Goal: Task Accomplishment & Management: Manage account settings

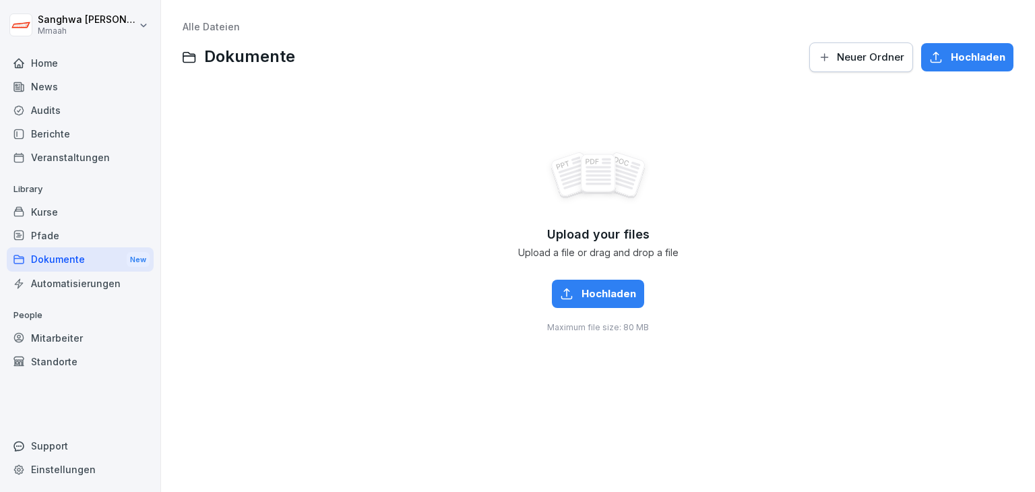
click at [73, 216] on div "Kurse" at bounding box center [80, 212] width 147 height 24
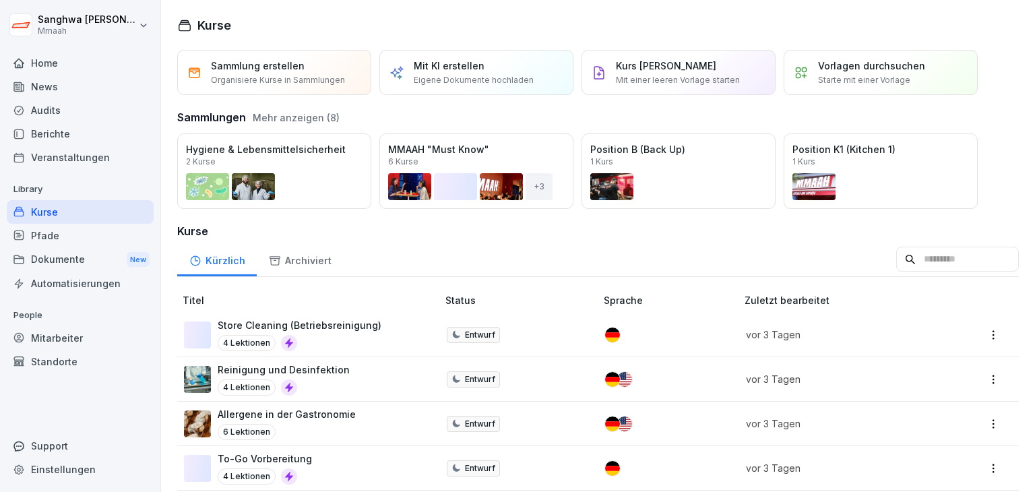
click at [65, 239] on div "Pfade" at bounding box center [80, 236] width 147 height 24
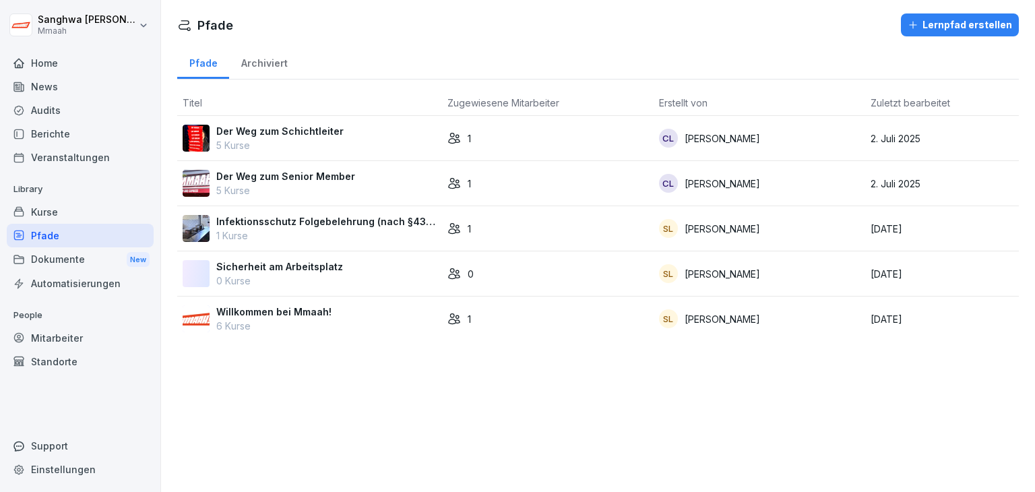
click at [331, 321] on div "Willkommen bei Mmaah! 6 Kurse" at bounding box center [310, 319] width 254 height 28
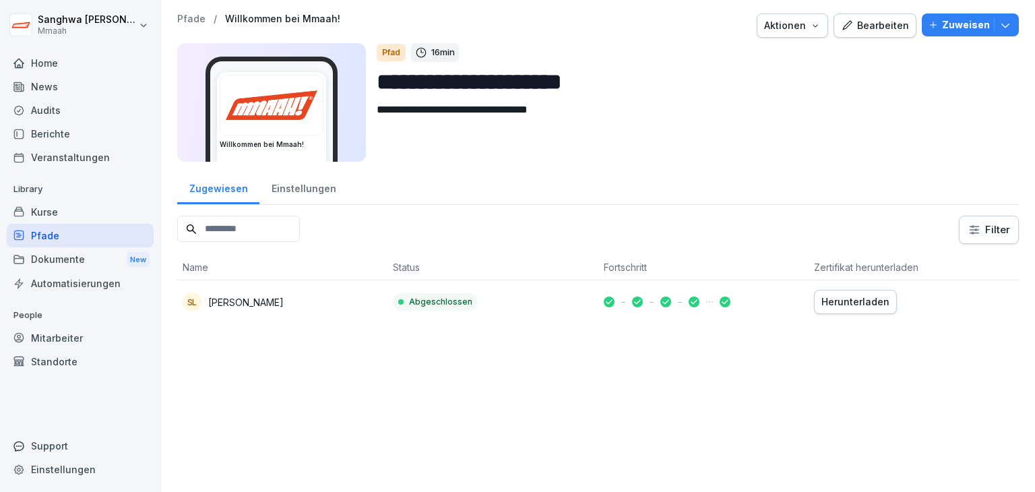
click at [865, 33] on button "Bearbeiten" at bounding box center [875, 25] width 83 height 24
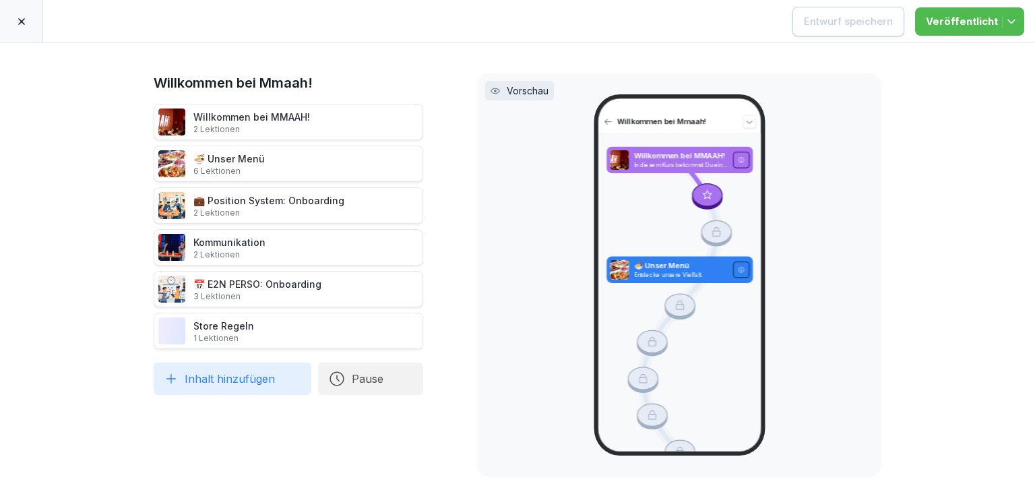
click at [20, 22] on icon at bounding box center [21, 21] width 11 height 11
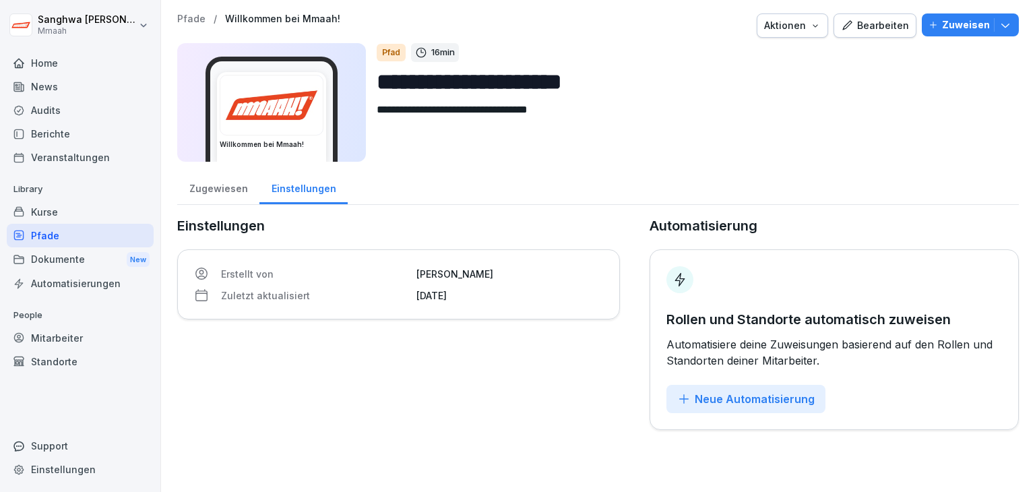
click at [97, 228] on div "Pfade" at bounding box center [80, 236] width 147 height 24
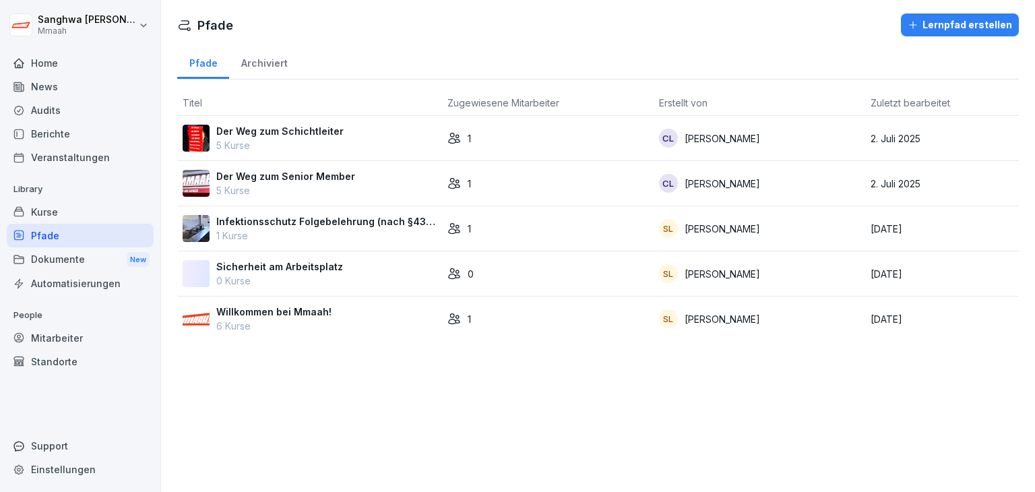
click at [91, 212] on div "Kurse" at bounding box center [80, 212] width 147 height 24
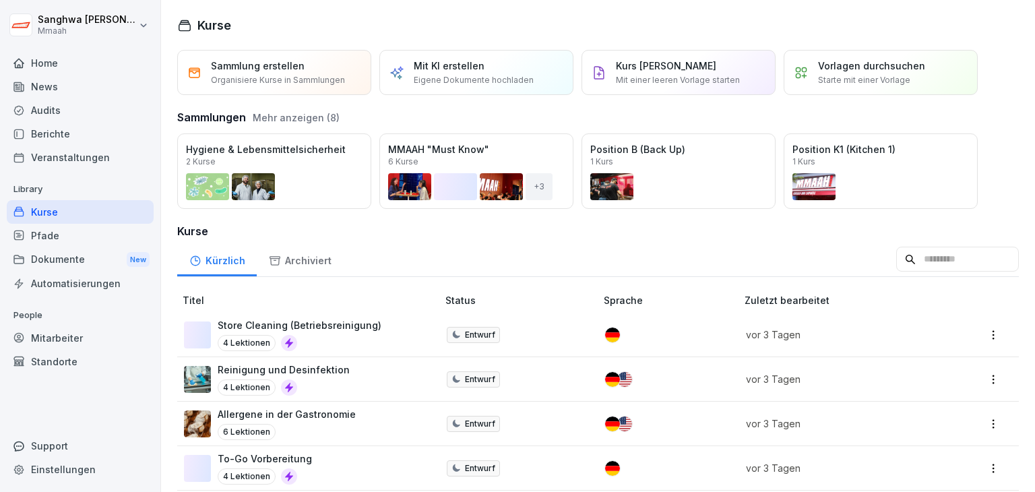
click at [0, 0] on button "Öffnen" at bounding box center [0, 0] width 0 height 0
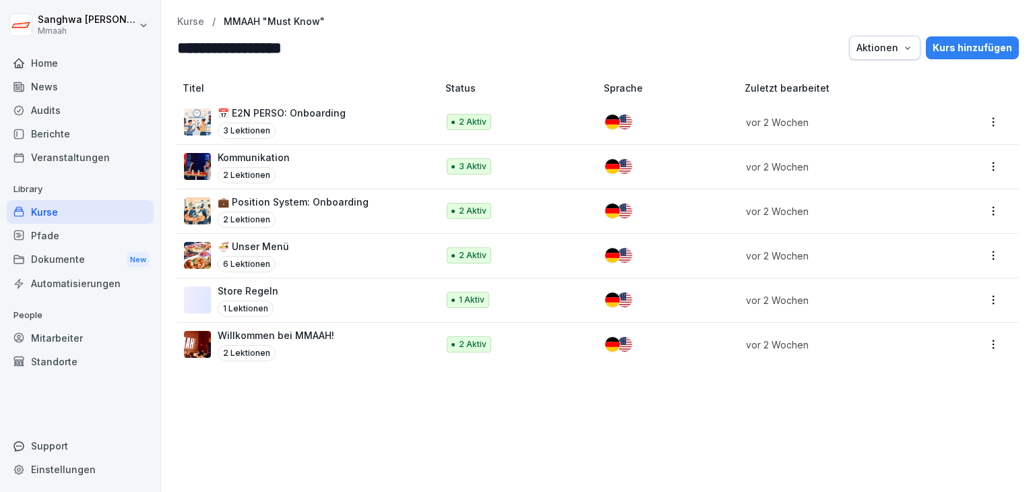
click at [285, 350] on div "2 Lektionen" at bounding box center [276, 353] width 117 height 16
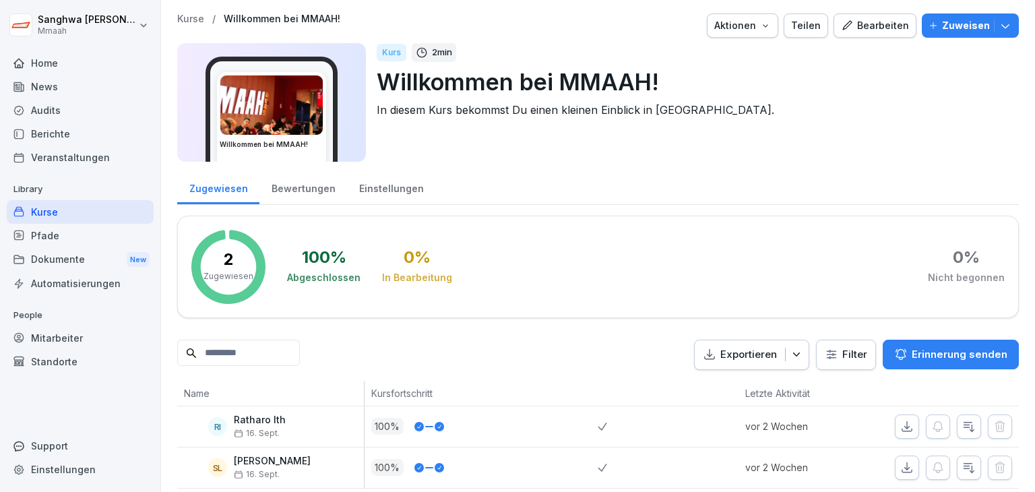
click at [881, 29] on div "Bearbeiten" at bounding box center [875, 25] width 68 height 15
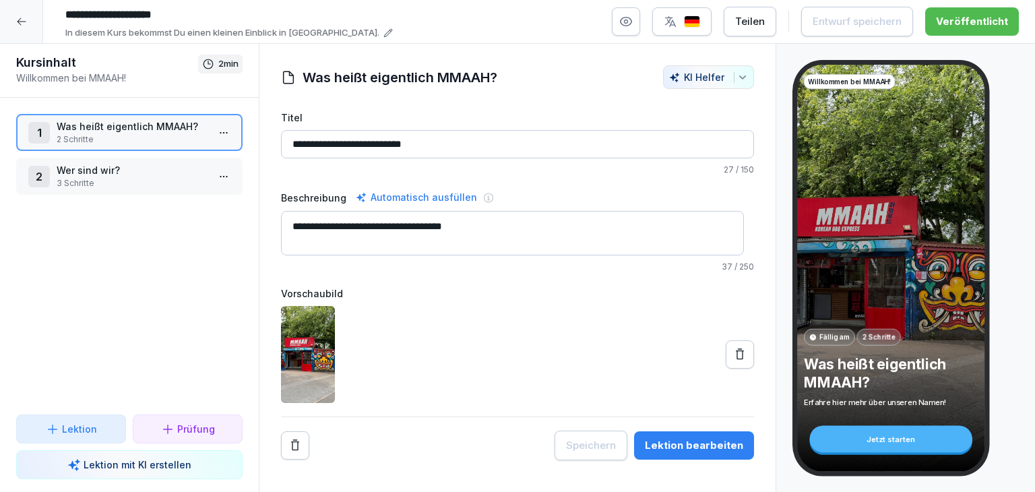
click at [640, 22] on button "button" at bounding box center [626, 21] width 28 height 28
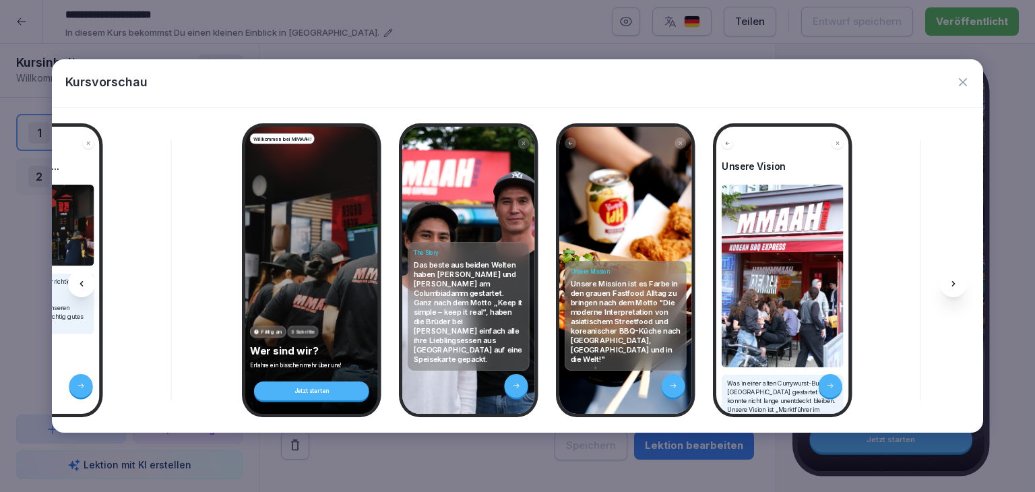
scroll to position [0, 439]
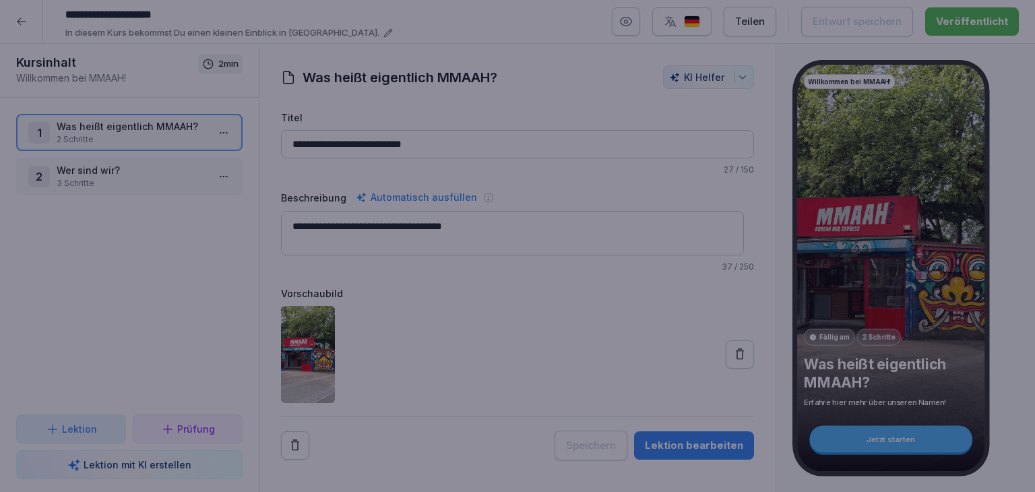
click at [775, 474] on div at bounding box center [517, 246] width 1035 height 492
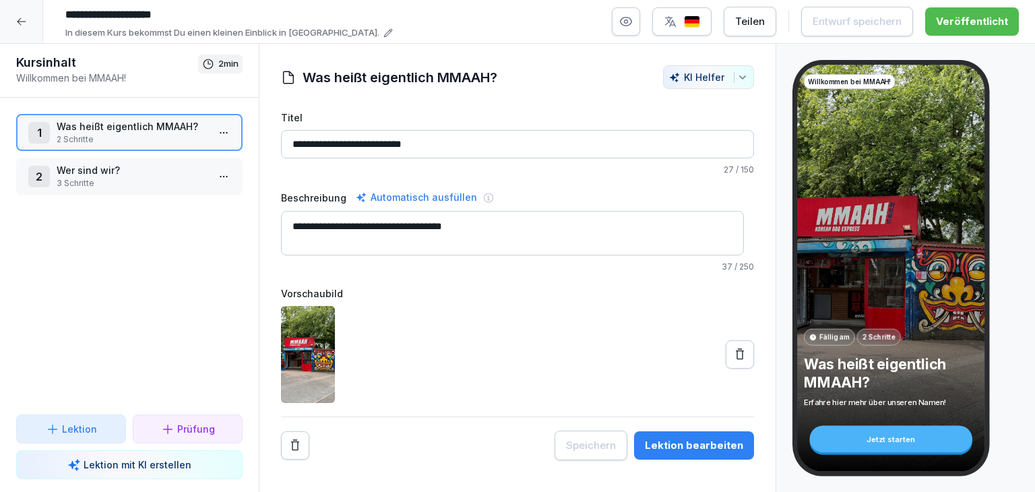
click at [21, 30] on div at bounding box center [21, 21] width 43 height 43
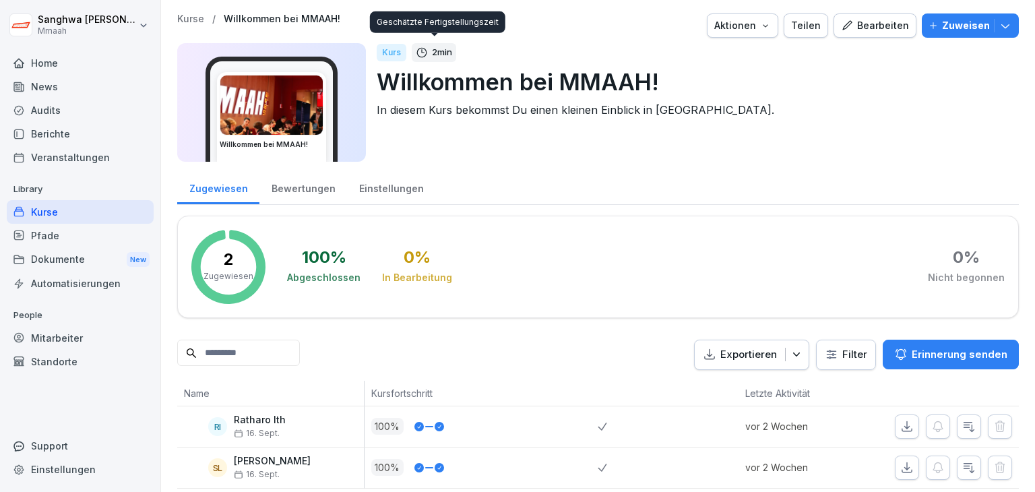
click at [191, 21] on p "Kurse" at bounding box center [190, 18] width 27 height 11
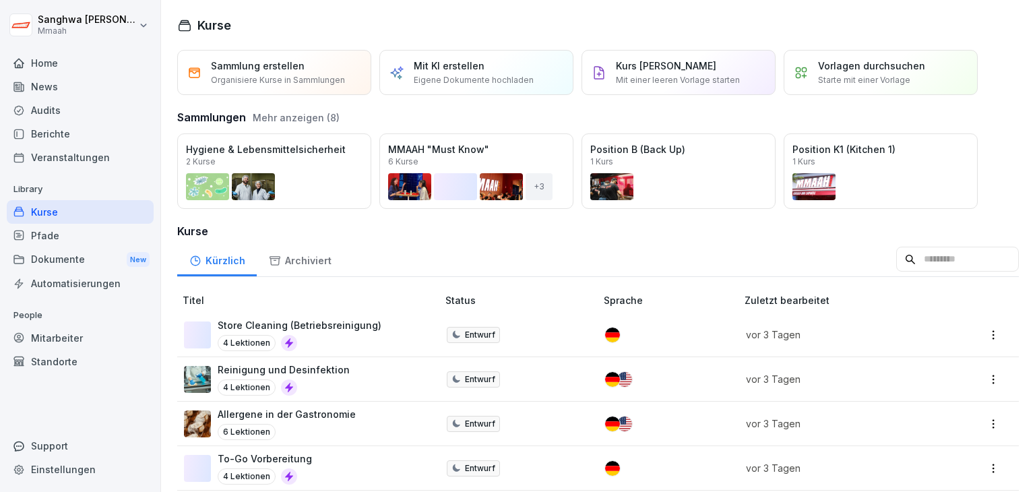
click at [0, 0] on div "Öffnen" at bounding box center [0, 0] width 0 height 0
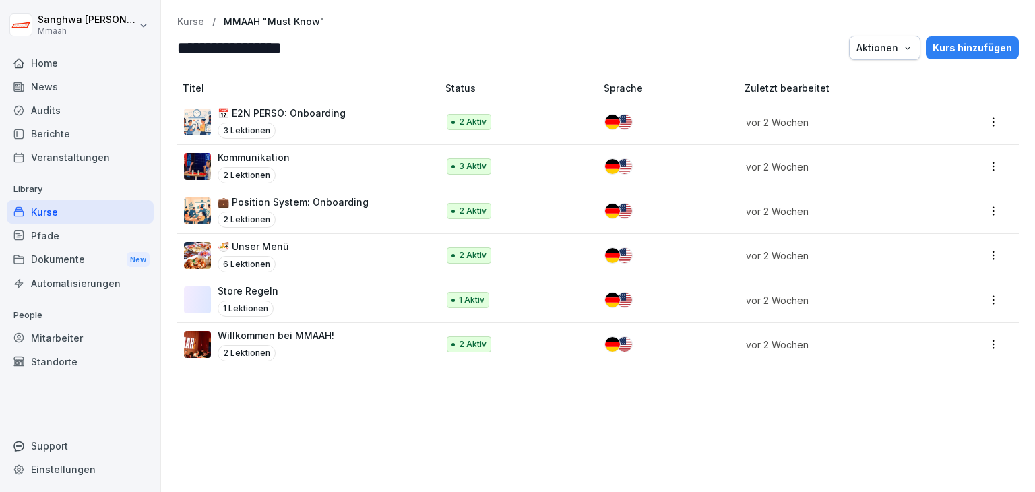
click at [332, 259] on div "🍜 Unser Menü 6 Lektionen" at bounding box center [304, 255] width 240 height 33
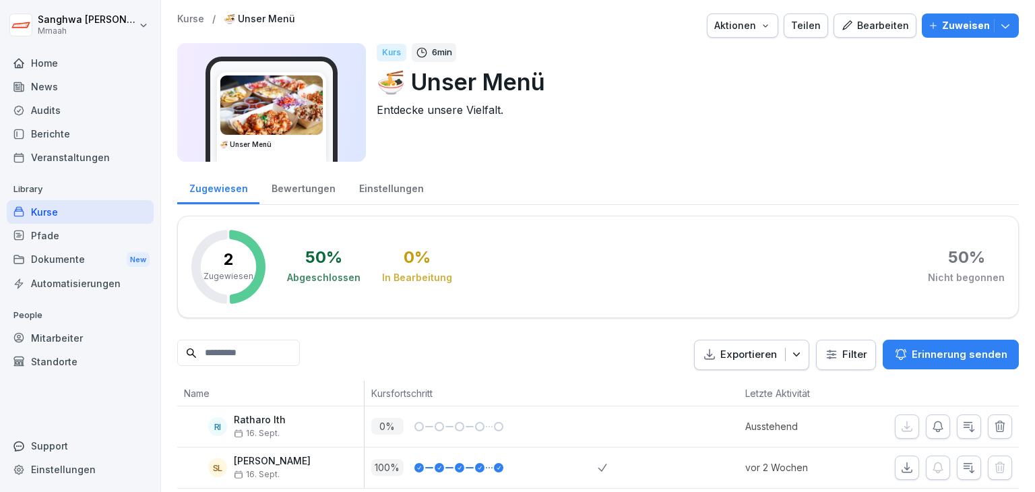
click at [865, 26] on div "Bearbeiten" at bounding box center [875, 25] width 68 height 15
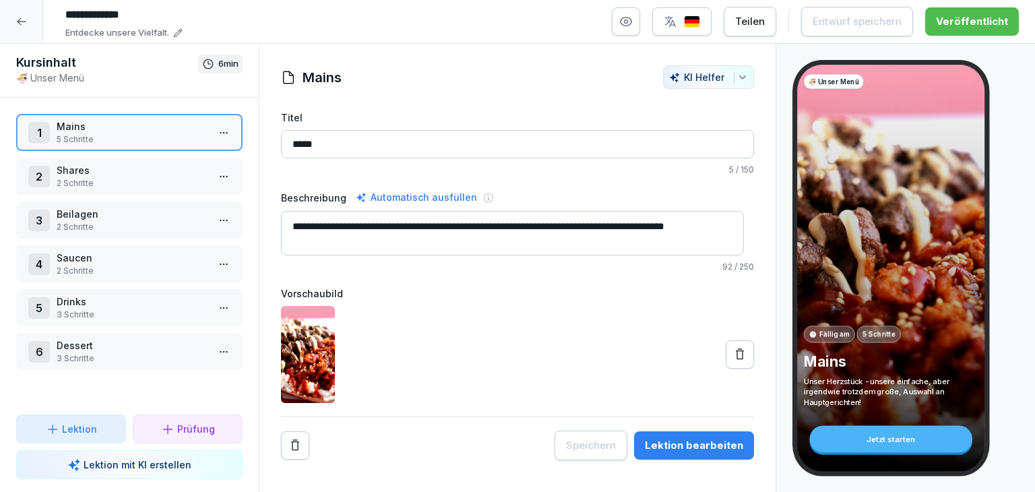
click at [633, 28] on icon "button" at bounding box center [625, 21] width 13 height 13
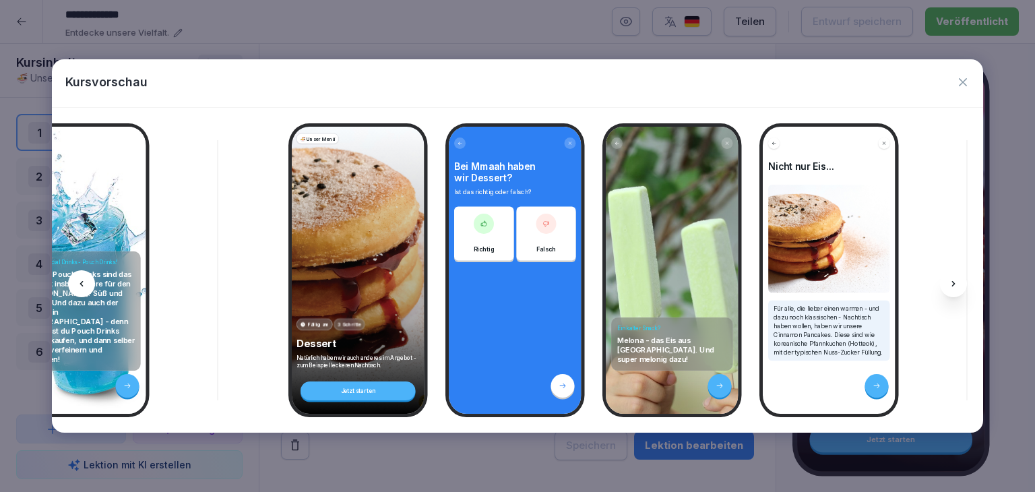
scroll to position [0, 3437]
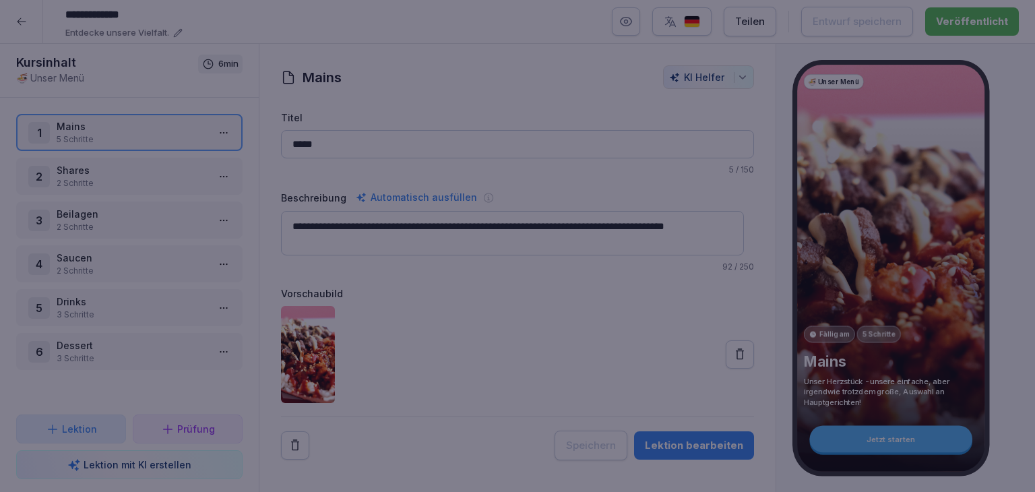
click at [580, 471] on div at bounding box center [517, 246] width 1035 height 492
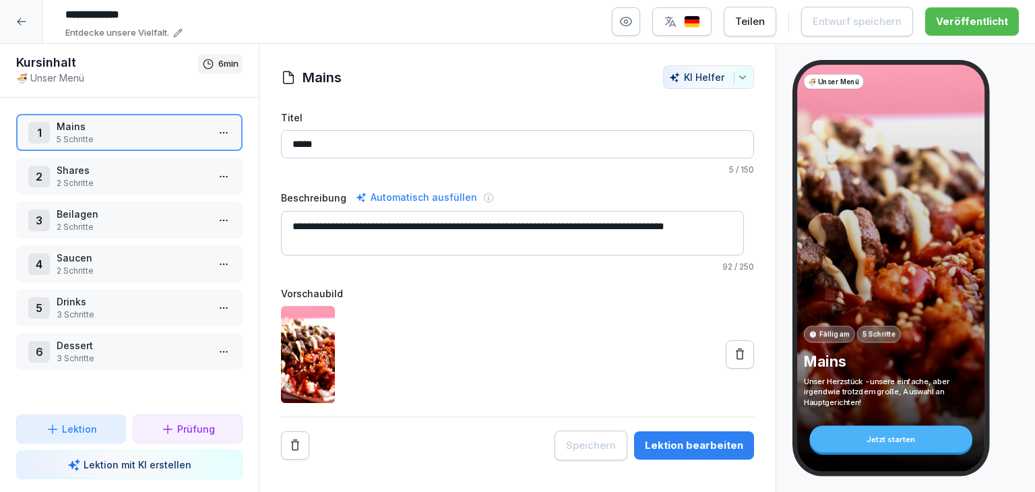
click at [28, 18] on div at bounding box center [21, 21] width 43 height 43
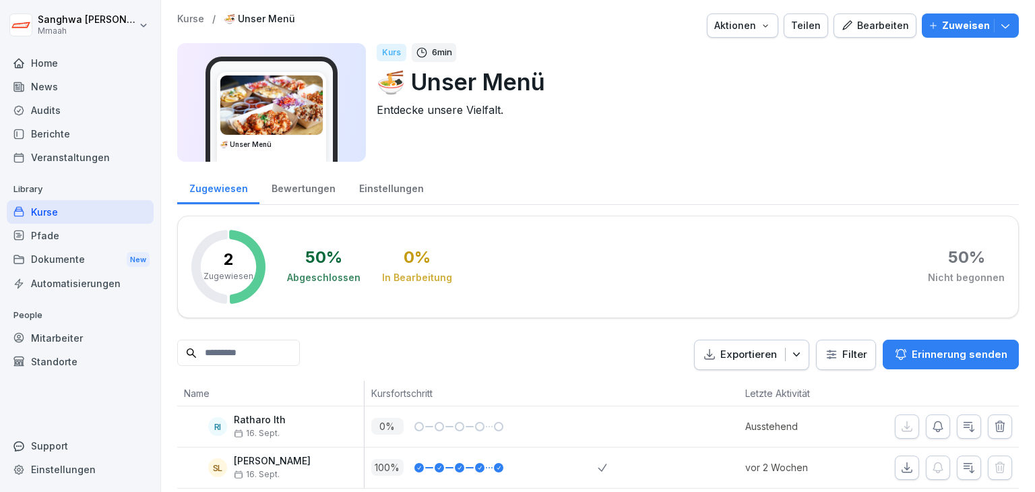
click at [191, 25] on div "Kurse / 🍜 Unser Menü Aktionen Teilen Bearbeiten Zuweisen" at bounding box center [598, 25] width 842 height 24
click at [195, 18] on p "Kurse" at bounding box center [190, 18] width 27 height 11
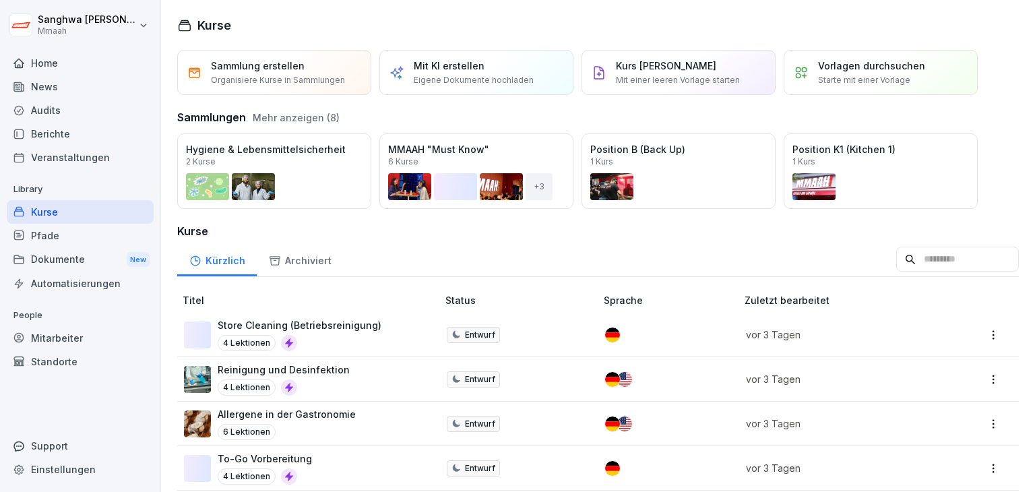
click at [0, 0] on div "Öffnen" at bounding box center [0, 0] width 0 height 0
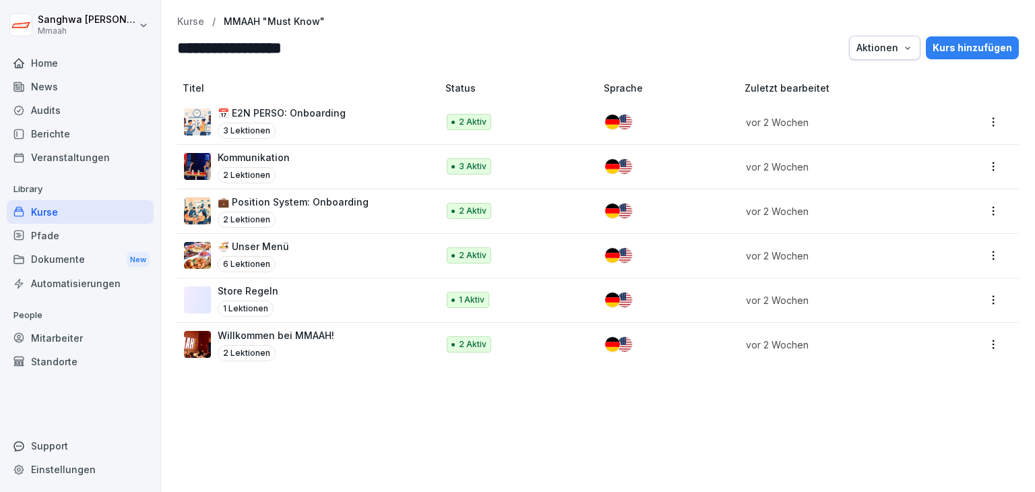
click at [348, 212] on div "2 Lektionen" at bounding box center [293, 220] width 151 height 16
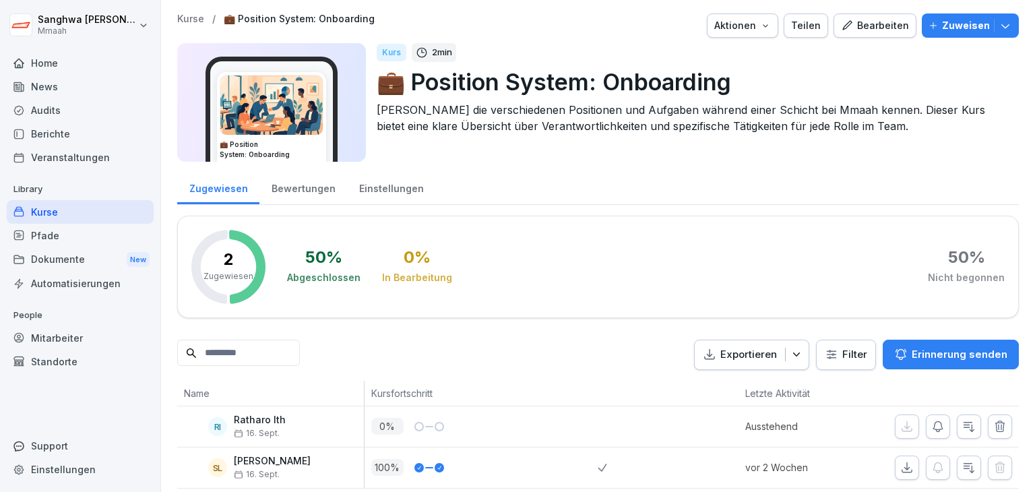
click at [862, 30] on div "Bearbeiten" at bounding box center [875, 25] width 68 height 15
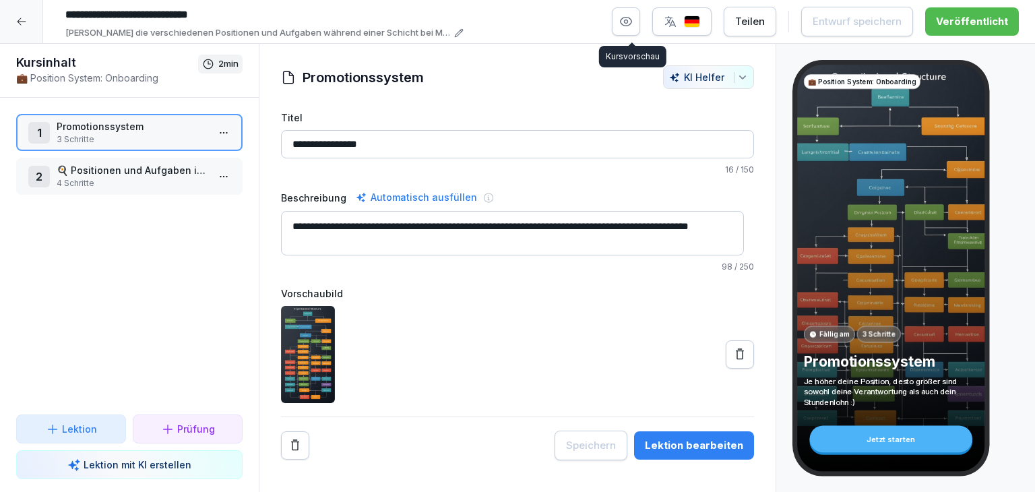
click at [624, 29] on button "button" at bounding box center [626, 21] width 28 height 28
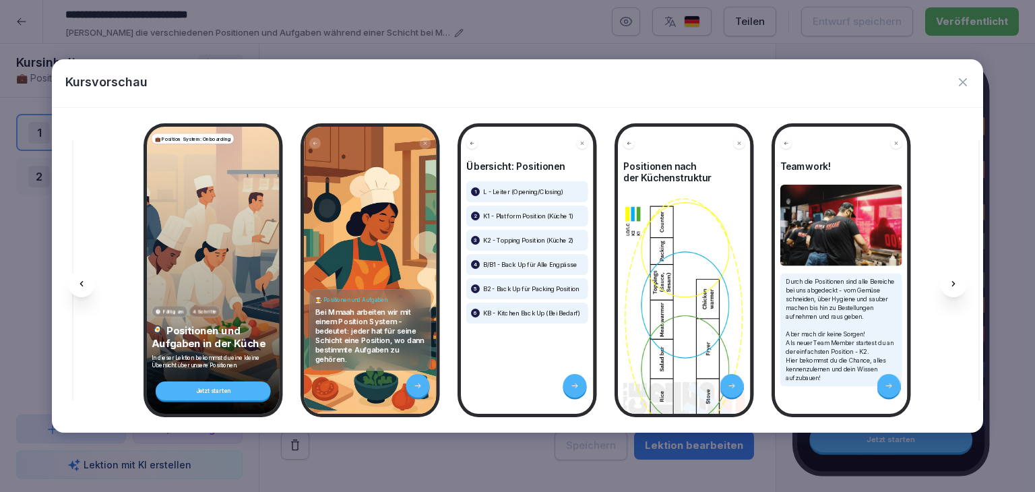
scroll to position [0, 754]
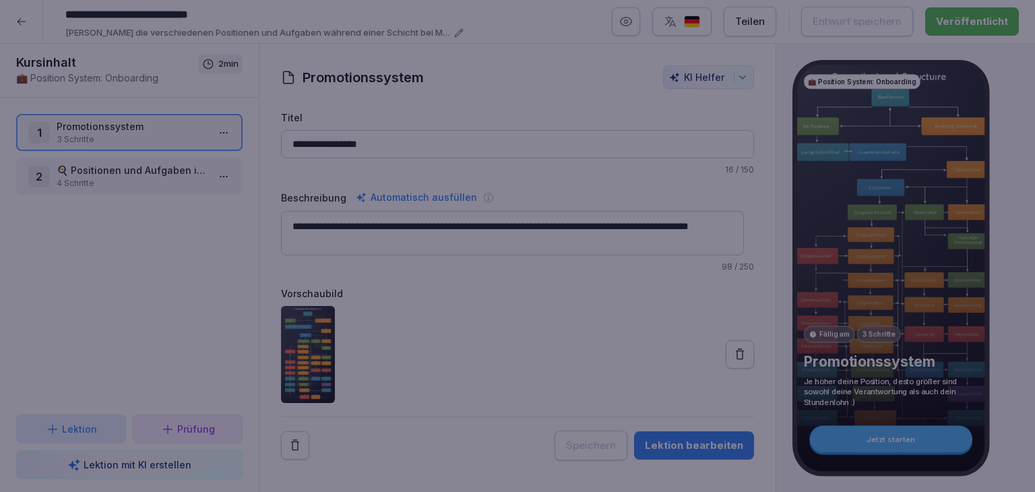
click at [454, 461] on div at bounding box center [517, 246] width 1035 height 492
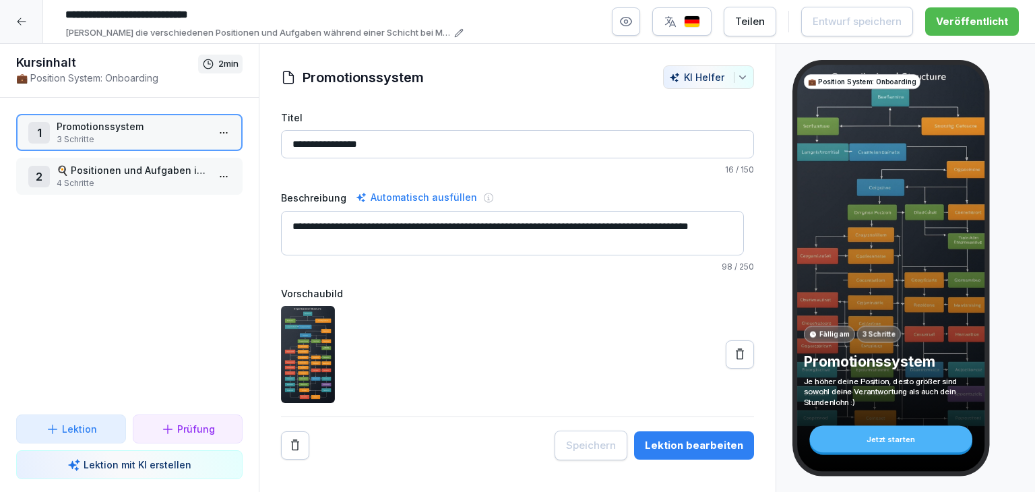
click at [35, 25] on div at bounding box center [21, 21] width 43 height 43
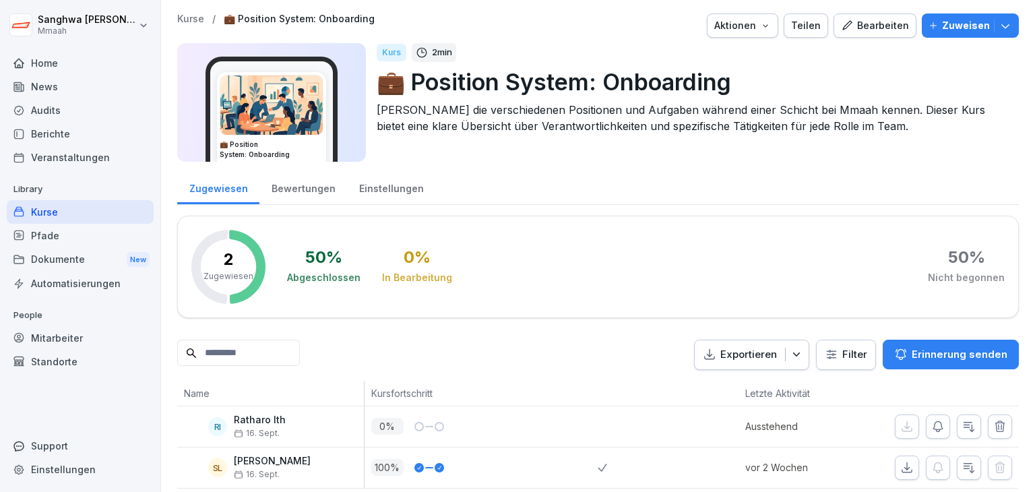
click at [184, 22] on p "Kurse" at bounding box center [190, 18] width 27 height 11
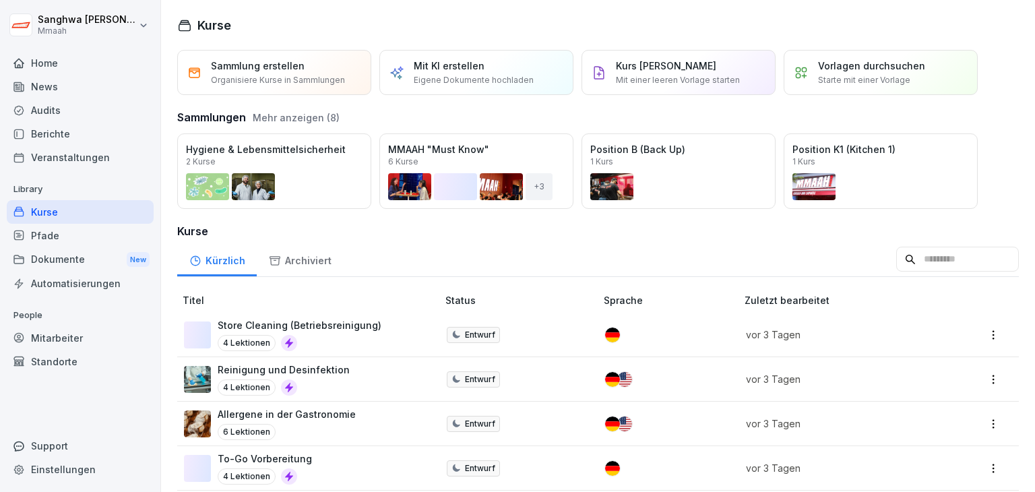
click at [0, 0] on div "Öffnen" at bounding box center [0, 0] width 0 height 0
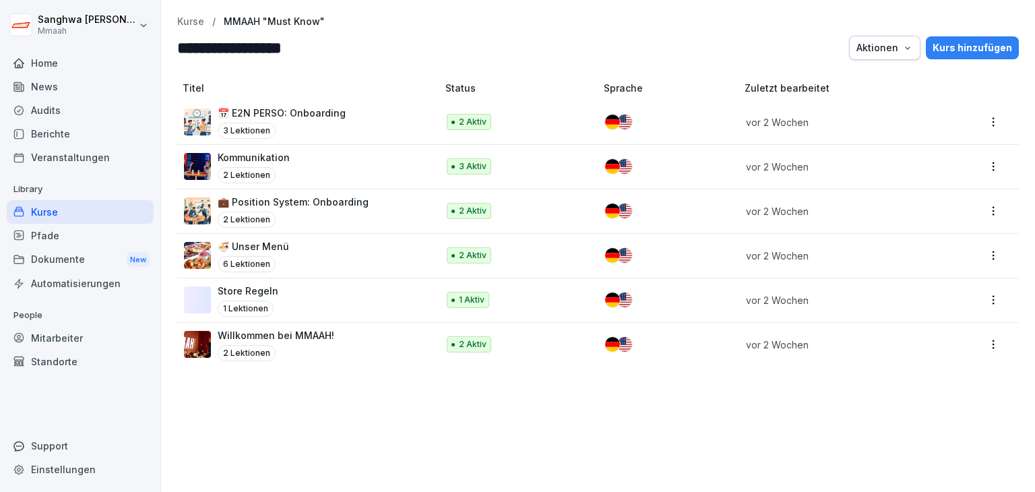
click at [348, 165] on div "Kommunikation 2 Lektionen" at bounding box center [304, 166] width 240 height 33
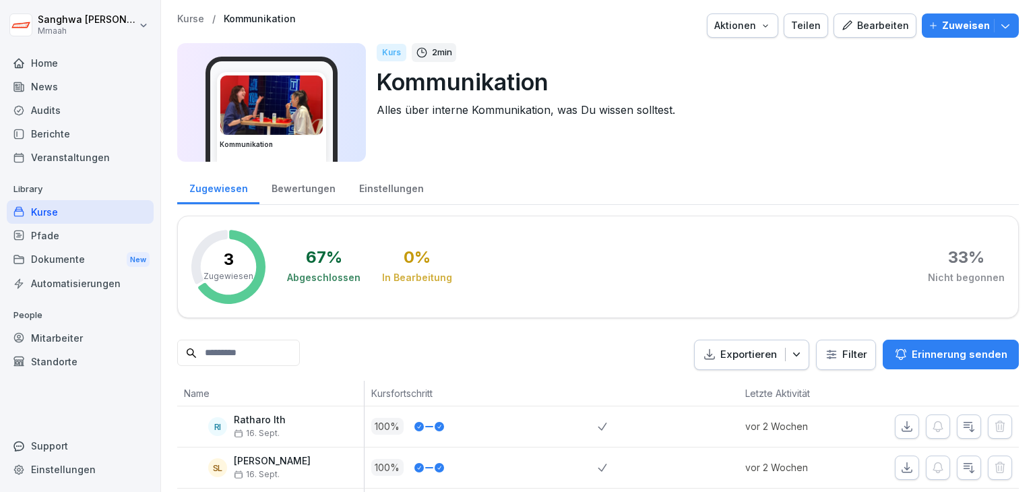
click at [881, 31] on div "Bearbeiten" at bounding box center [875, 25] width 68 height 15
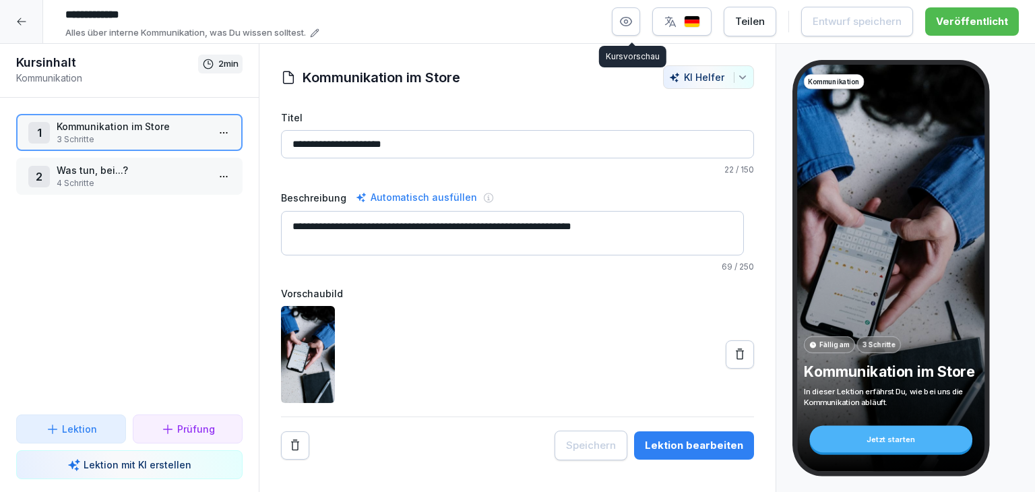
click at [628, 26] on icon "button" at bounding box center [625, 21] width 13 height 13
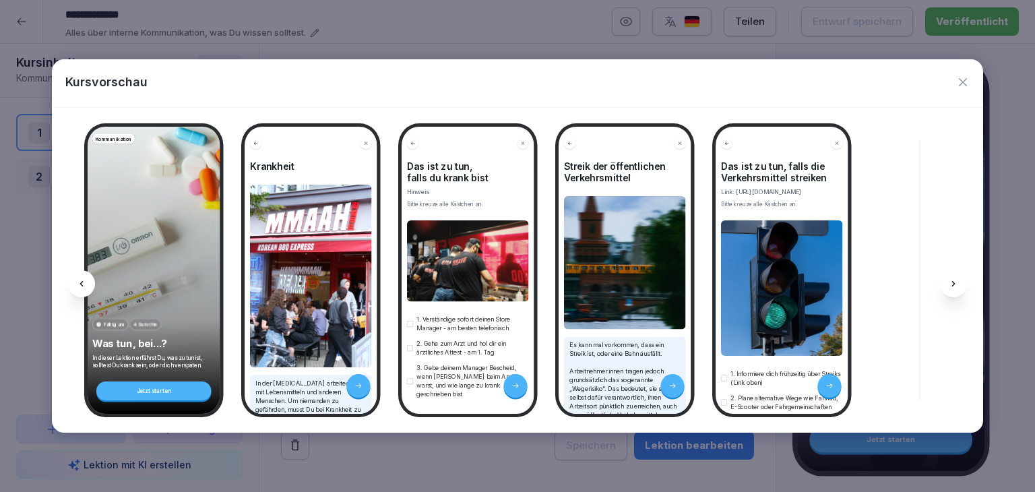
scroll to position [0, 754]
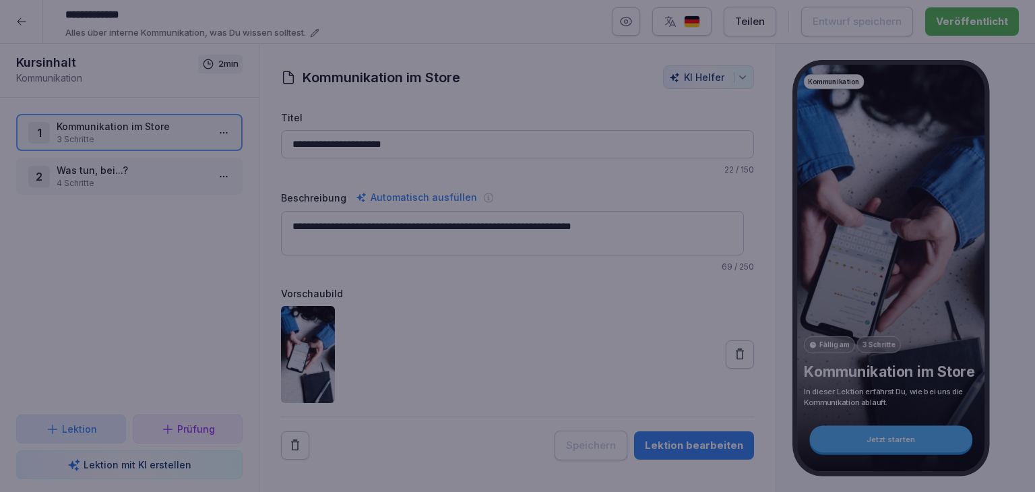
click at [779, 470] on div at bounding box center [517, 246] width 1035 height 492
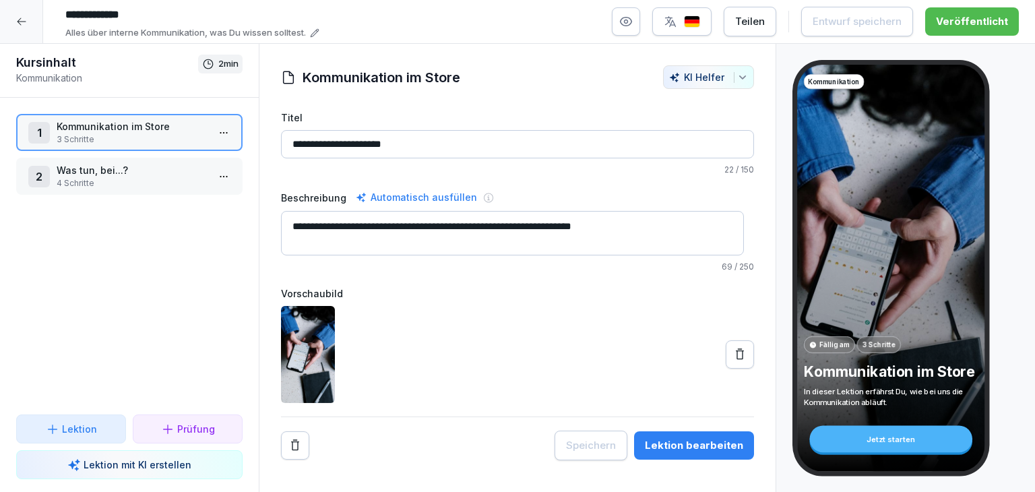
click at [28, 20] on div at bounding box center [21, 21] width 43 height 43
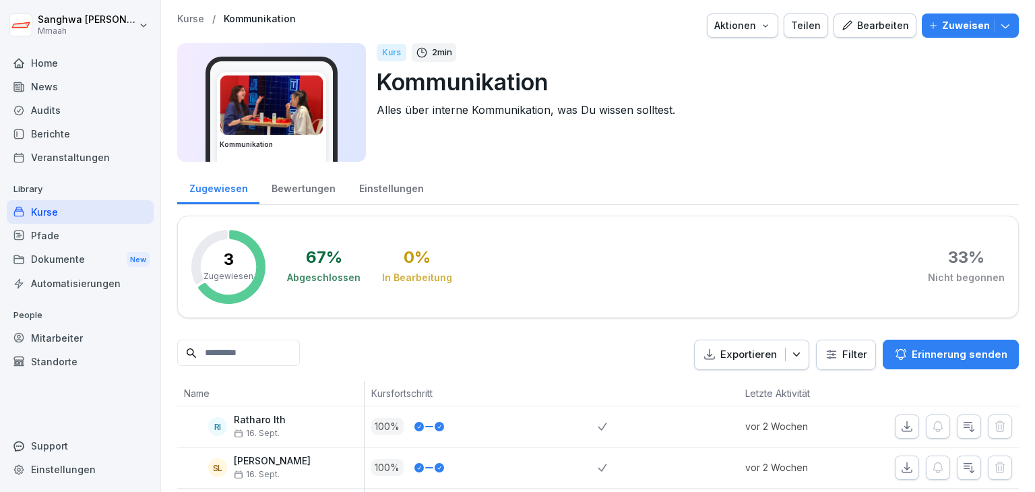
click at [200, 25] on div "Kurse / Kommunikation Aktionen Teilen Bearbeiten Zuweisen" at bounding box center [598, 25] width 842 height 24
click at [200, 20] on p "Kurse" at bounding box center [190, 18] width 27 height 11
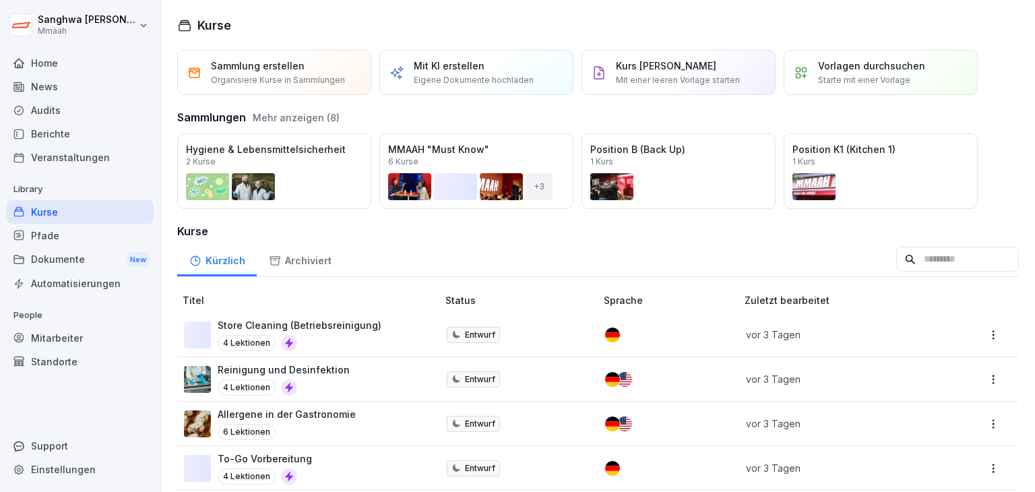
click at [0, 0] on div "Öffnen" at bounding box center [0, 0] width 0 height 0
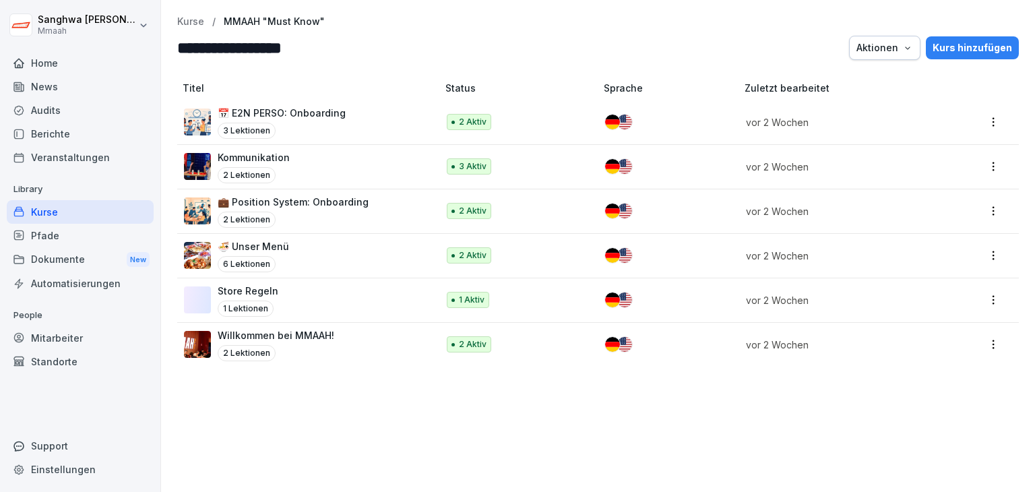
click at [367, 125] on div "📅 E2N PERSO: Onboarding 3 Lektionen" at bounding box center [304, 122] width 240 height 33
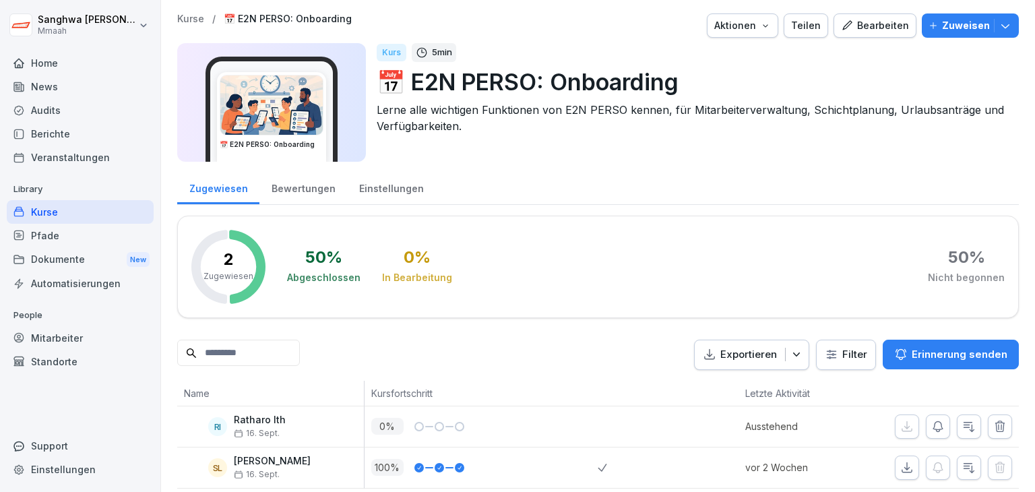
click at [857, 26] on div "Bearbeiten" at bounding box center [875, 25] width 68 height 15
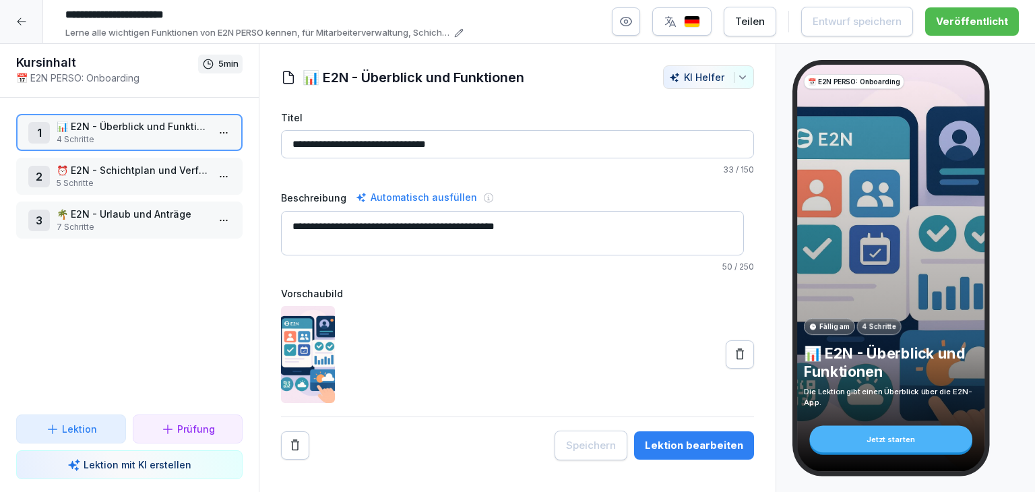
click at [628, 23] on icon "button" at bounding box center [625, 21] width 13 height 13
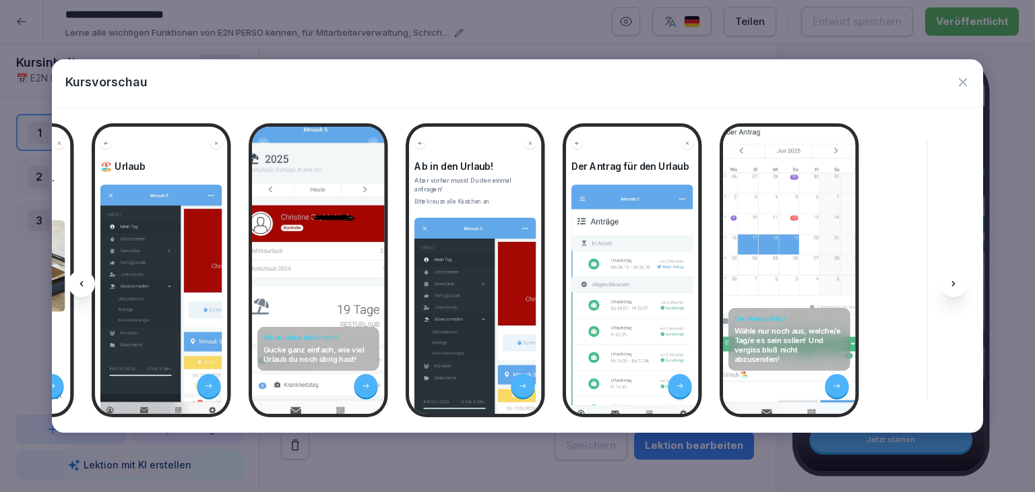
scroll to position [0, 2445]
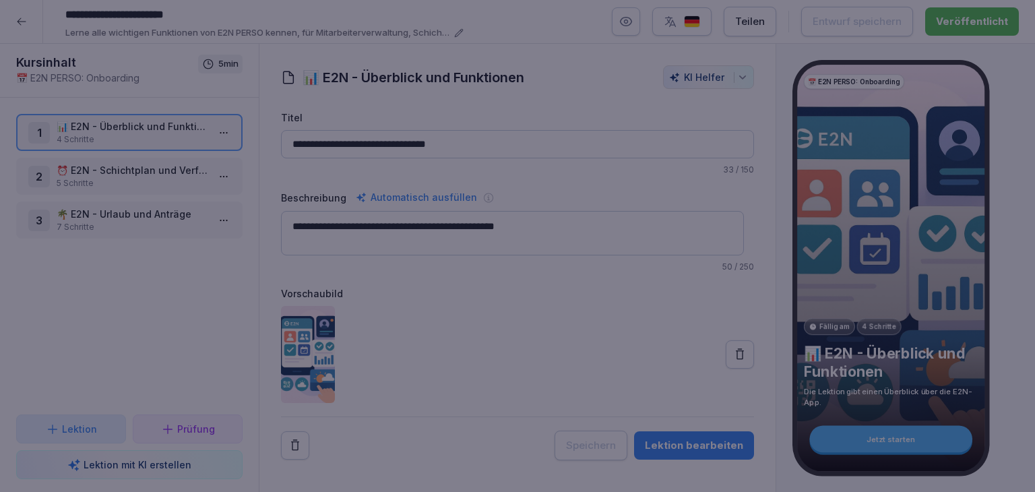
click at [558, 467] on div at bounding box center [517, 246] width 1035 height 492
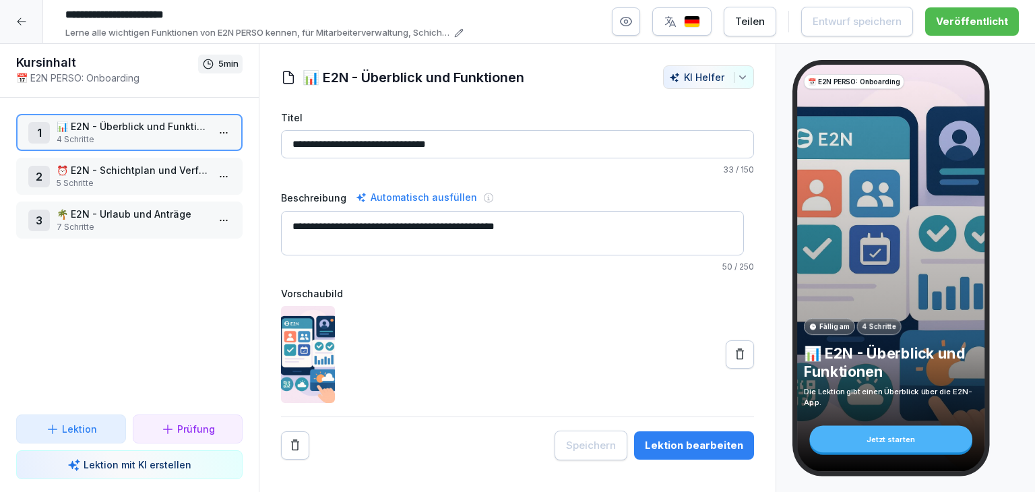
click at [27, 22] on div at bounding box center [21, 21] width 43 height 43
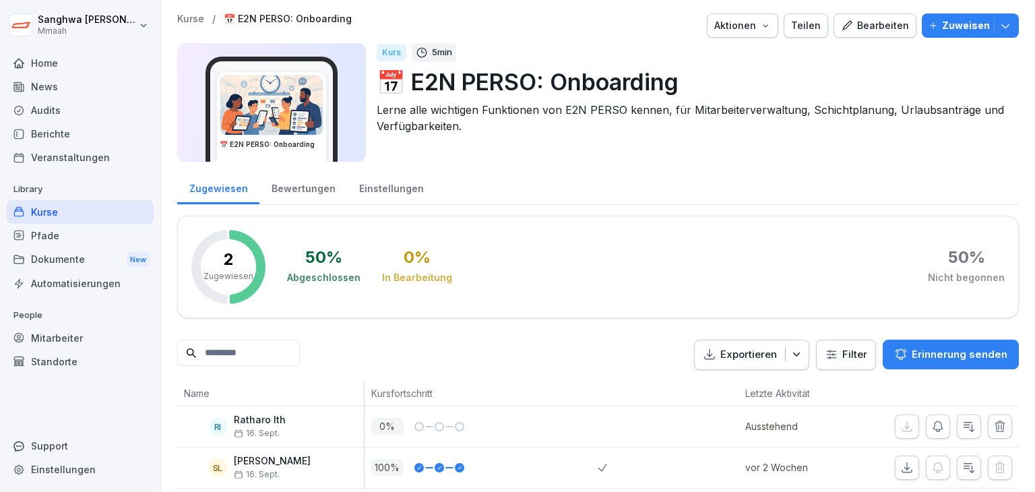
click at [202, 22] on p "Kurse" at bounding box center [190, 18] width 27 height 11
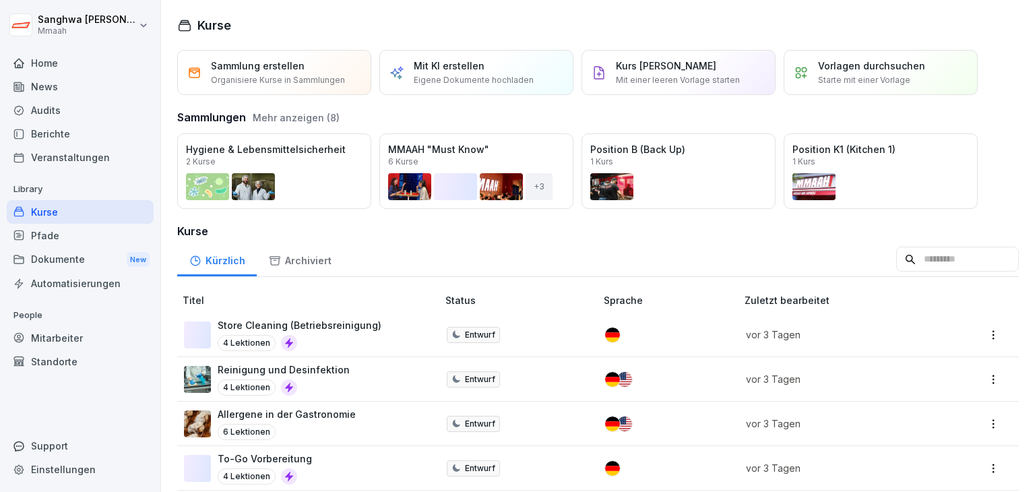
click at [0, 0] on div "Öffnen" at bounding box center [0, 0] width 0 height 0
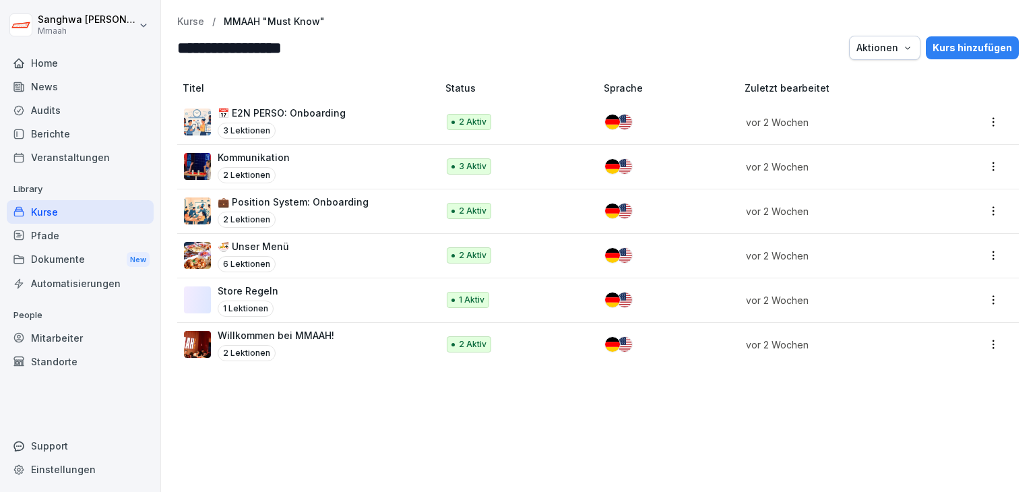
click at [386, 408] on div "Titel Status Sprache Zuletzt bearbeitet 📅 E2N PERSO: Onboarding 3 Lektionen 2 A…" at bounding box center [598, 280] width 874 height 424
click at [337, 412] on div "Titel Status Sprache Zuletzt bearbeitet 📅 E2N PERSO: Onboarding 3 Lektionen 2 A…" at bounding box center [598, 280] width 874 height 424
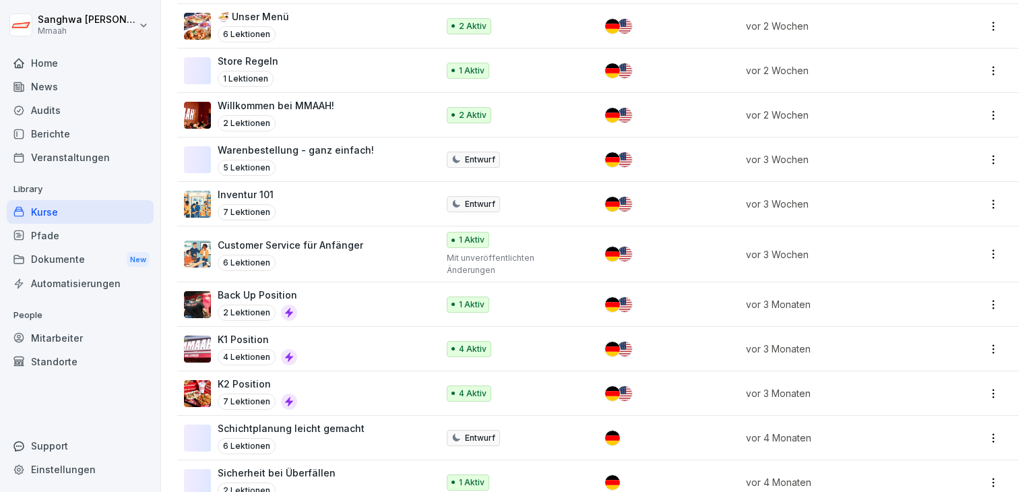
scroll to position [1213, 0]
